Goal: Understand process/instructions: Learn how to perform a task or action

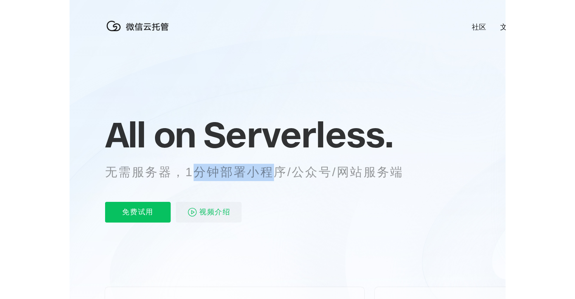
scroll to position [0, 1345]
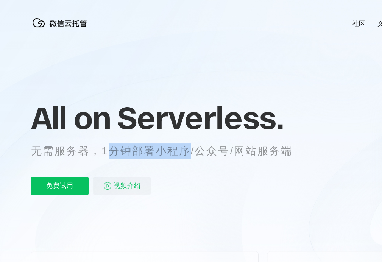
drag, startPoint x: 105, startPoint y: 152, endPoint x: 187, endPoint y: 152, distance: 82.4
click at [187, 152] on p "无需服务器，1分钟部署小程序/公众号/网站服务端" at bounding box center [168, 150] width 275 height 15
copy p "分钟部署小程序"
click at [219, 153] on p "无需服务器，1分钟部署小程序/公众号/网站服务端" at bounding box center [168, 150] width 275 height 15
drag, startPoint x: 153, startPoint y: 149, endPoint x: 191, endPoint y: 153, distance: 38.0
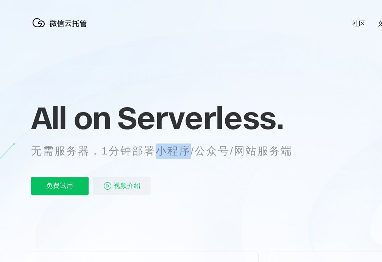
click at [191, 153] on p "无需服务器，1分钟部署小程序/公众号/网站服务端" at bounding box center [168, 150] width 275 height 15
click at [210, 150] on p "无需服务器，1分钟部署小程序/公众号/网站服务端" at bounding box center [168, 150] width 275 height 15
drag, startPoint x: 133, startPoint y: 151, endPoint x: 206, endPoint y: 155, distance: 73.5
click at [206, 155] on p "无需服务器，1分钟部署小程序/公众号/网站服务端" at bounding box center [168, 150] width 275 height 15
click at [239, 152] on p "无需服务器，1分钟部署小程序/公众号/网站服务端" at bounding box center [168, 150] width 275 height 15
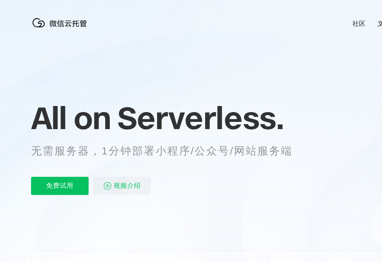
drag, startPoint x: 328, startPoint y: 106, endPoint x: 339, endPoint y: 68, distance: 40.0
click at [330, 99] on icon at bounding box center [262, 204] width 726 height 408
